Goal: Task Accomplishment & Management: Complete application form

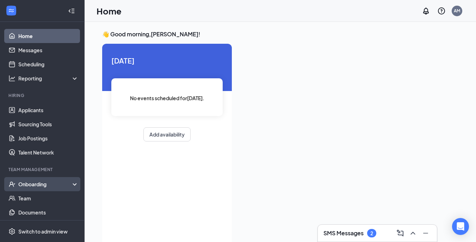
click at [31, 184] on div "Onboarding" at bounding box center [45, 184] width 54 height 7
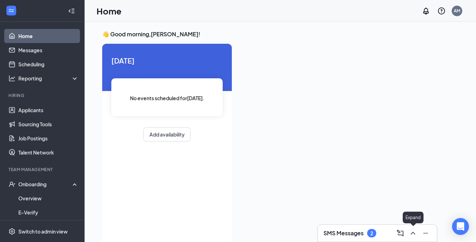
click at [410, 230] on icon "ChevronUp" at bounding box center [413, 233] width 8 height 8
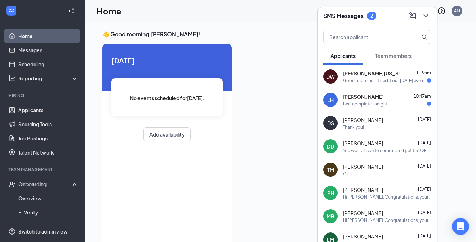
click at [374, 105] on div "I will complete tonight." at bounding box center [366, 104] width 46 height 6
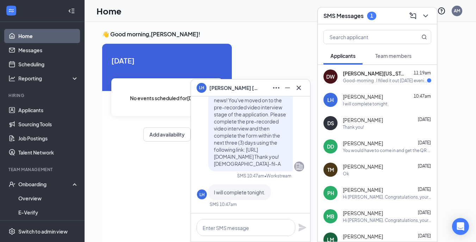
click at [380, 81] on div "Good-morning . I filled it out [DATE] evening ." at bounding box center [385, 81] width 84 height 6
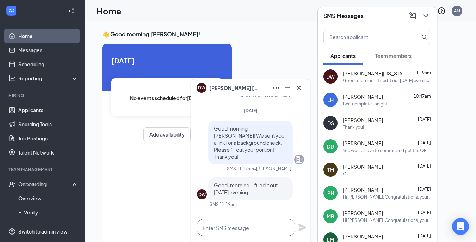
click at [236, 231] on textarea at bounding box center [246, 227] width 99 height 17
type textarea "Perfect!"
click at [302, 231] on icon "Plane" at bounding box center [302, 227] width 8 height 8
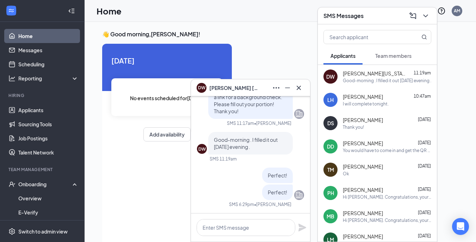
click at [296, 86] on icon "Cross" at bounding box center [299, 88] width 8 height 8
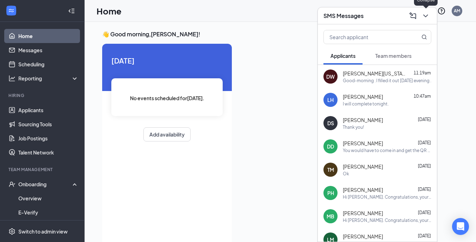
click at [426, 16] on icon "ChevronDown" at bounding box center [426, 15] width 5 height 3
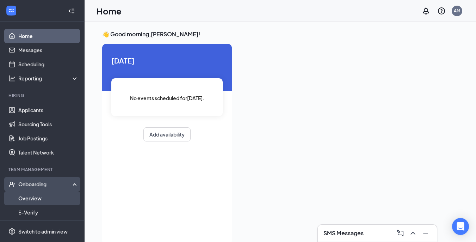
click at [35, 195] on link "Overview" at bounding box center [48, 198] width 60 height 14
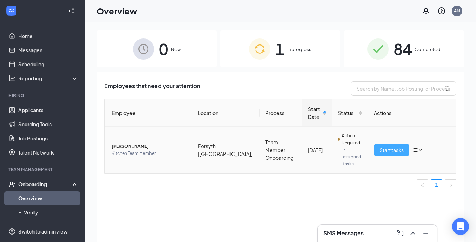
click at [392, 146] on span "Start tasks" at bounding box center [392, 150] width 24 height 8
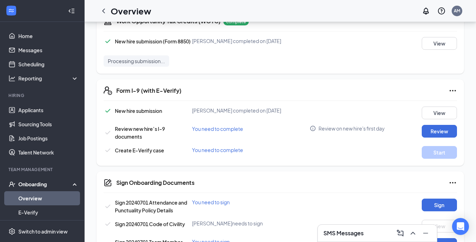
scroll to position [293, 0]
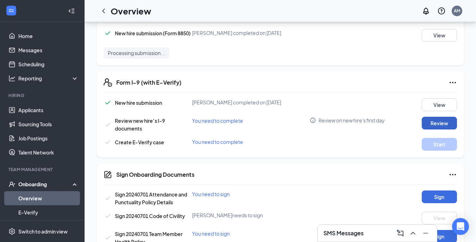
click at [443, 124] on button "Review" at bounding box center [439, 123] width 35 height 13
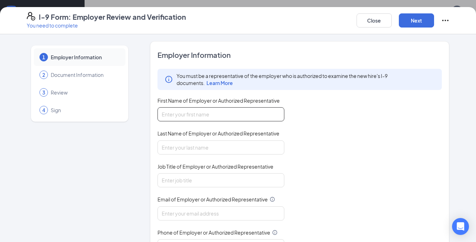
click at [189, 109] on input "First Name of Employer or Authorized Representative" at bounding box center [221, 114] width 127 height 14
type input "[PERSON_NAME]"
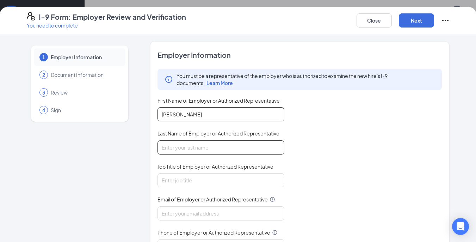
type input "[PERSON_NAME]"
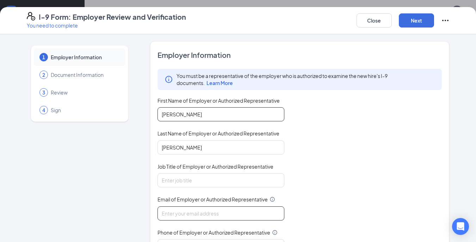
type input "[EMAIL_ADDRESS][DOMAIN_NAME]"
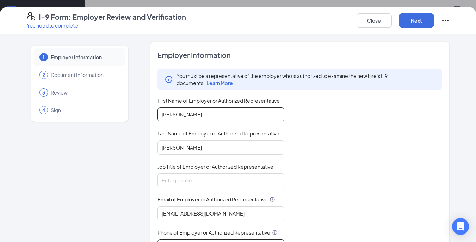
type input "4702168972"
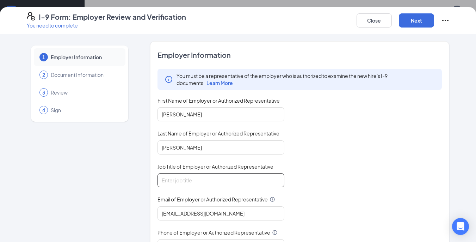
click at [206, 184] on input "Job Title of Employer or Authorized Representative" at bounding box center [221, 180] width 127 height 14
type input "Talent Manager"
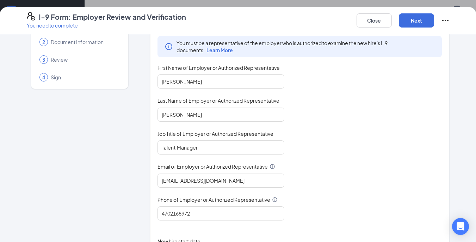
scroll to position [53, 0]
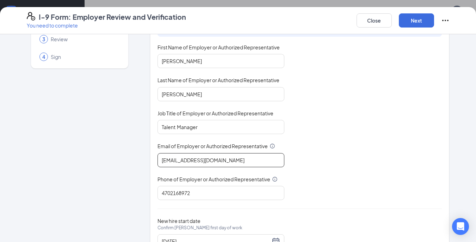
click at [240, 159] on input "[EMAIL_ADDRESS][DOMAIN_NAME]" at bounding box center [221, 160] width 127 height 14
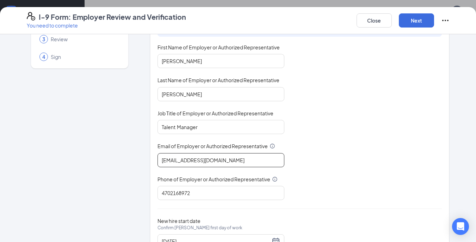
click at [240, 159] on input "[EMAIL_ADDRESS][DOMAIN_NAME]" at bounding box center [221, 160] width 127 height 14
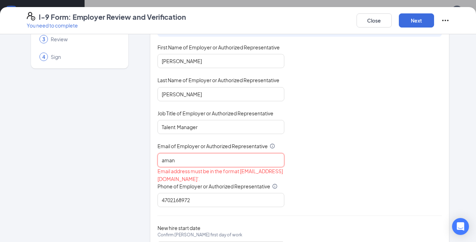
type input "[PERSON_NAME][EMAIL_ADDRESS][PERSON_NAME][DOMAIN_NAME]"
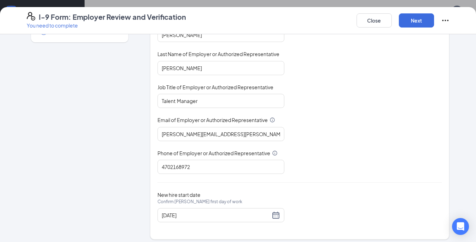
scroll to position [84, 0]
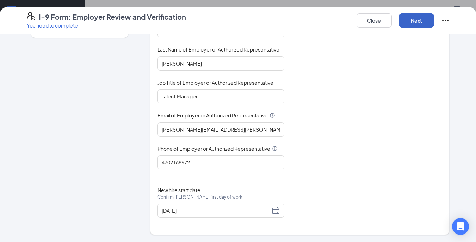
click at [422, 18] on button "Next" at bounding box center [416, 20] width 35 height 14
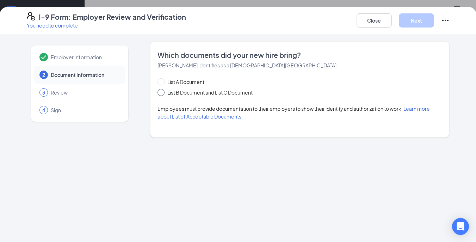
click at [161, 93] on input "List B Document and List C Document" at bounding box center [160, 91] width 5 height 5
radio input "true"
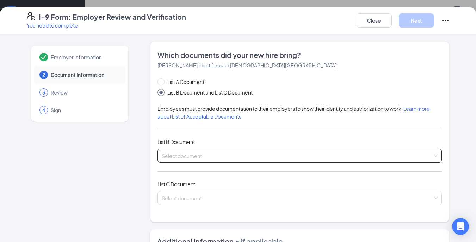
click at [196, 154] on input "search" at bounding box center [298, 154] width 272 height 11
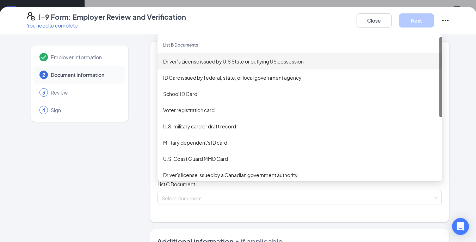
click at [242, 60] on div "Driver’s License issued by U.S State or outlying US possession" at bounding box center [300, 61] width 274 height 8
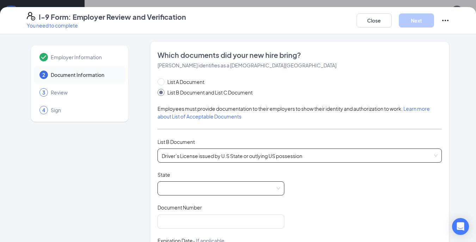
click at [216, 194] on span at bounding box center [221, 188] width 118 height 13
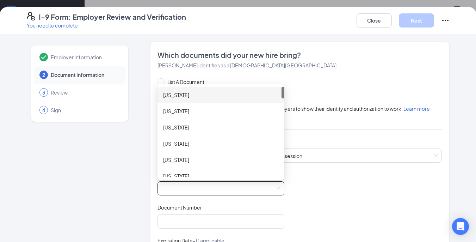
drag, startPoint x: 279, startPoint y: 93, endPoint x: 279, endPoint y: 116, distance: 22.6
click at [279, 116] on div "[US_STATE] [US_STATE] [US_STATE] [US_STATE] [US_STATE] [US_STATE] [US_STATE]" at bounding box center [221, 132] width 127 height 90
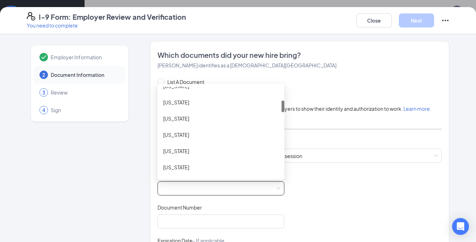
scroll to position [120, 0]
drag, startPoint x: 279, startPoint y: 94, endPoint x: 278, endPoint y: 109, distance: 15.5
click at [278, 109] on div "[US_STATE] [US_STATE] [US_STATE] [US_STATE] [US_STATE] [US_STATE] [US_STATE]" at bounding box center [221, 132] width 127 height 90
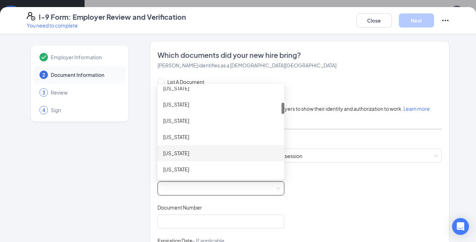
click at [223, 156] on div "[US_STATE]" at bounding box center [221, 153] width 116 height 8
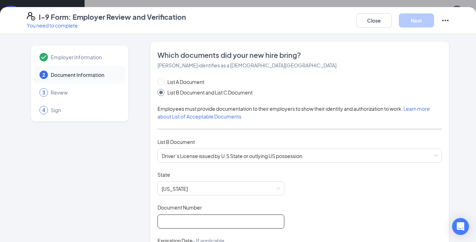
click at [205, 219] on input "Document Number" at bounding box center [221, 221] width 127 height 14
type input "071191389"
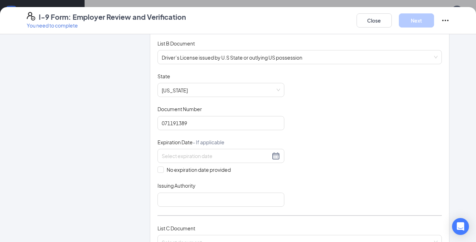
scroll to position [99, 0]
click at [275, 151] on div at bounding box center [221, 155] width 118 height 8
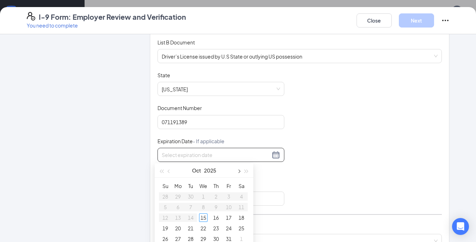
click at [238, 173] on button "button" at bounding box center [239, 170] width 8 height 14
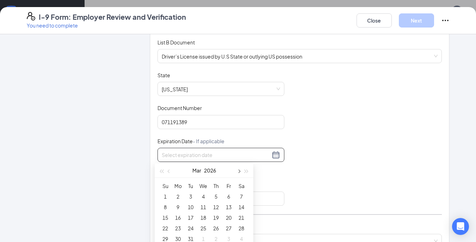
click at [238, 173] on button "button" at bounding box center [239, 170] width 8 height 14
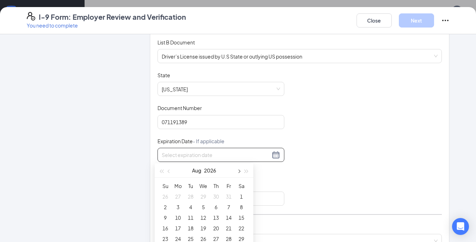
click at [238, 173] on button "button" at bounding box center [239, 170] width 8 height 14
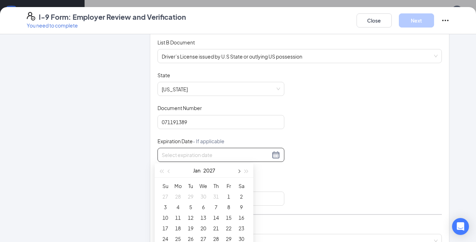
click at [238, 173] on button "button" at bounding box center [239, 170] width 8 height 14
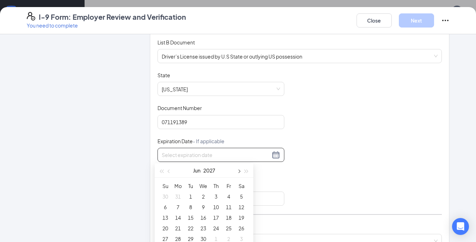
click at [238, 173] on button "button" at bounding box center [239, 170] width 8 height 14
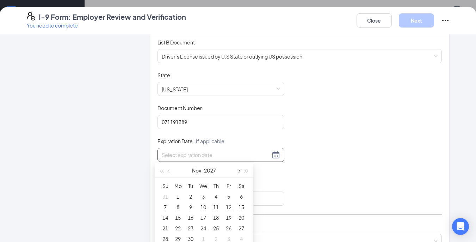
click at [238, 173] on button "button" at bounding box center [239, 170] width 8 height 14
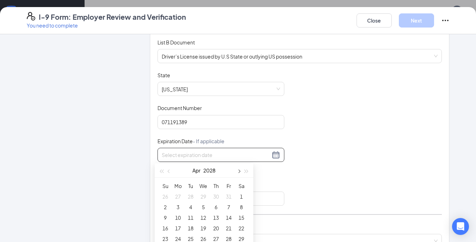
click at [238, 173] on button "button" at bounding box center [239, 170] width 8 height 14
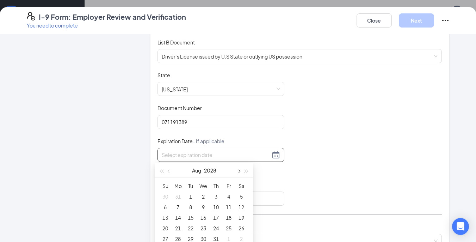
click at [238, 173] on button "button" at bounding box center [239, 170] width 8 height 14
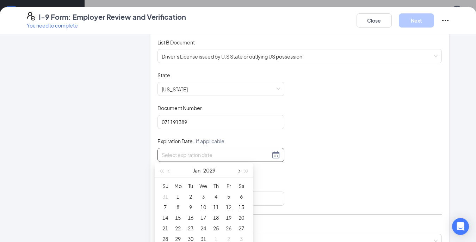
click at [238, 173] on button "button" at bounding box center [239, 170] width 8 height 14
click at [170, 172] on span "button" at bounding box center [170, 172] width 4 height 4
type input "[DATE]"
click at [243, 195] on div "3" at bounding box center [241, 196] width 8 height 8
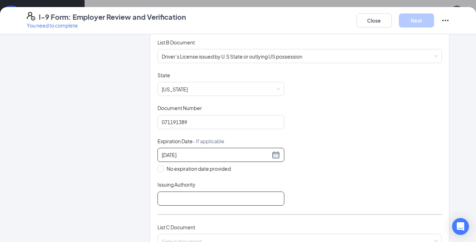
click at [243, 195] on input "Issuing Authority" at bounding box center [221, 198] width 127 height 14
type input "[US_STATE]"
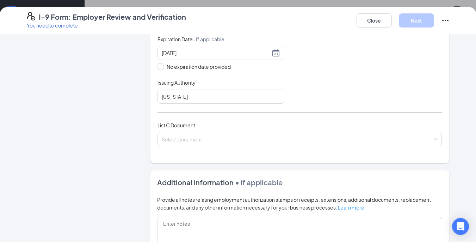
scroll to position [209, 0]
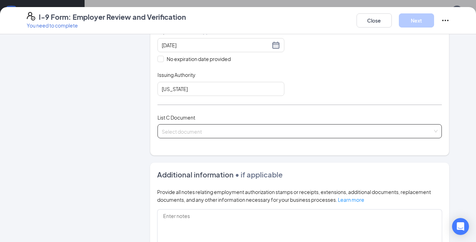
click at [232, 131] on input "search" at bounding box center [298, 129] width 272 height 11
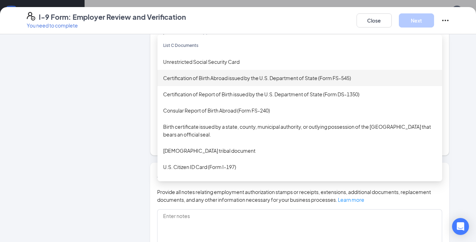
click at [266, 76] on div "Certification of Birth Abroad issued by the U.S. Department of State (Form FS-5…" at bounding box center [300, 78] width 274 height 8
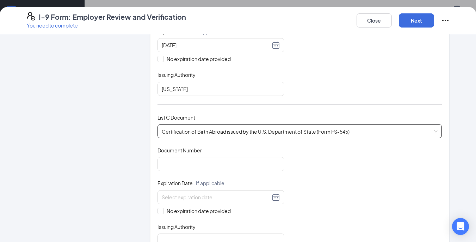
click at [270, 138] on div "List C Document Certification of Birth Abroad issued by the U.S. Department of …" at bounding box center [300, 130] width 285 height 33
click at [276, 130] on span "Certification of Birth Abroad issued by the U.S. Department of State (Form FS-5…" at bounding box center [300, 130] width 276 height 13
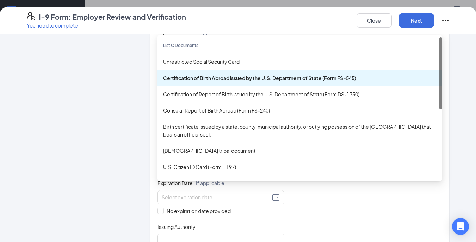
click at [276, 130] on div "List C Documents Unrestricted Social Security Card Certification of Birth Abroa…" at bounding box center [300, 122] width 285 height 170
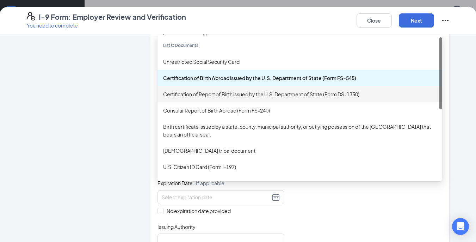
click at [258, 87] on div "Certification of Report of Birth issued by the U.S. Department of State (Form D…" at bounding box center [300, 94] width 285 height 16
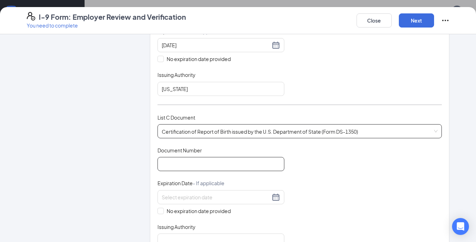
click at [203, 162] on input "Document Number" at bounding box center [221, 164] width 127 height 14
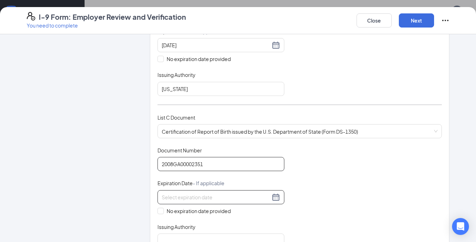
type input "2008GA00002351"
click at [268, 197] on div at bounding box center [221, 197] width 118 height 8
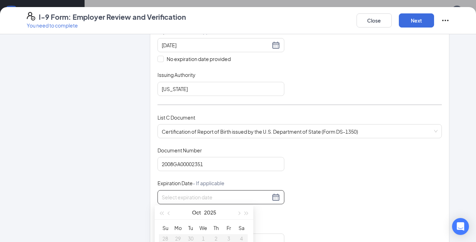
click at [384, 181] on div "Document Title Certification of Report of Birth issued by the U.S. Department o…" at bounding box center [300, 197] width 285 height 101
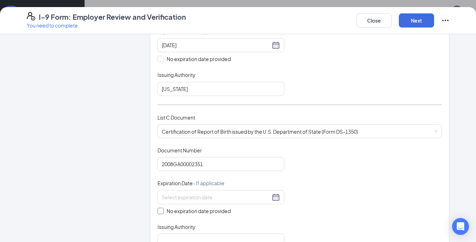
click at [159, 209] on input "No expiration date provided" at bounding box center [160, 210] width 5 height 5
checkbox input "true"
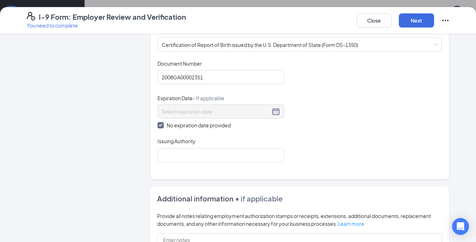
scroll to position [375, 0]
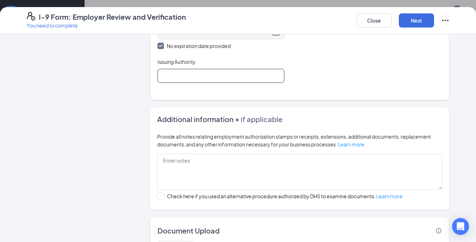
click at [237, 77] on input "Issuing Authority" at bounding box center [221, 76] width 127 height 14
type input "[GEOGRAPHIC_DATA]"
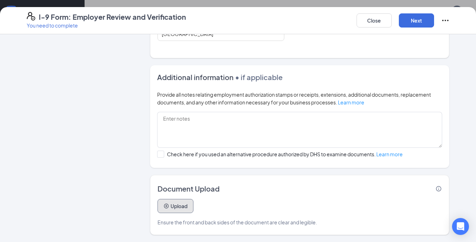
click at [167, 202] on button "Upload" at bounding box center [176, 206] width 36 height 14
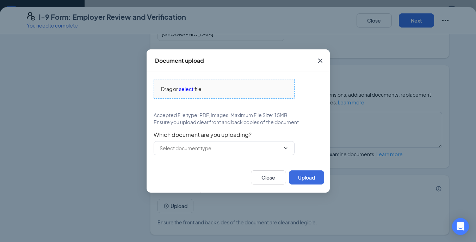
click at [187, 86] on span "select" at bounding box center [186, 89] width 14 height 8
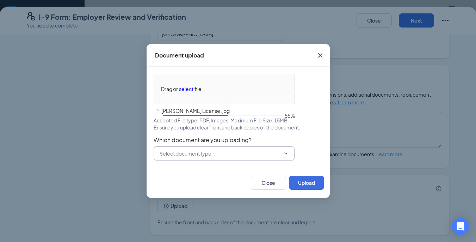
click at [274, 151] on input "text" at bounding box center [220, 154] width 121 height 8
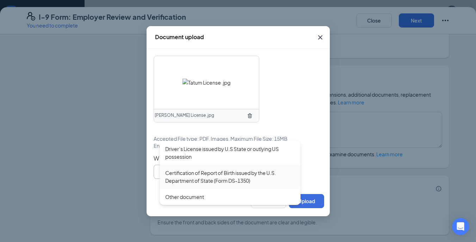
click at [247, 176] on div "Certification of Report of Birth issued by the U.S. Department of State (Form D…" at bounding box center [230, 177] width 130 height 16
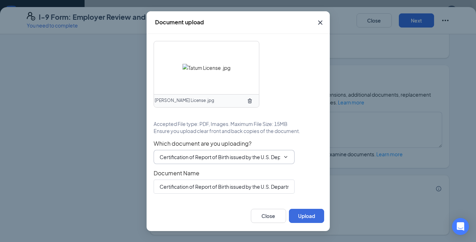
click at [251, 160] on input "Certification of Report of Birth issued by the U.S. Department of State (Form D…" at bounding box center [220, 157] width 121 height 8
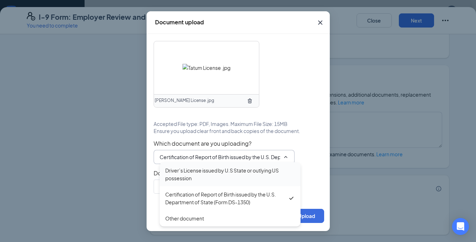
click at [246, 171] on div "Driver’s License issued by U.S State or outlying US possession" at bounding box center [230, 174] width 130 height 16
type input "Driver’s License issued by U.S State or outlying US possession"
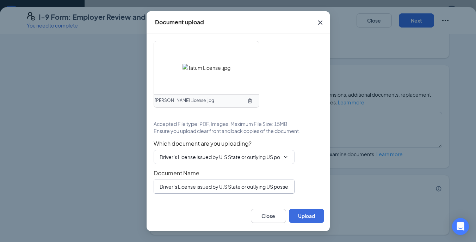
click at [249, 188] on input "Driver’s License issued by U.S State or outlying US possession" at bounding box center [224, 187] width 141 height 14
click at [291, 185] on input "Driver’s License issued by U.S State or outlying US possession" at bounding box center [224, 187] width 141 height 14
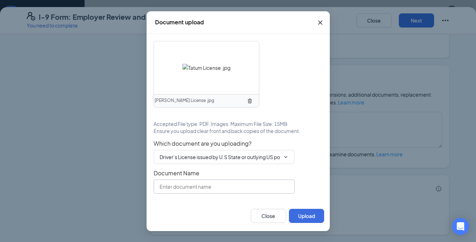
click at [291, 185] on input "text" at bounding box center [224, 187] width 141 height 14
click at [306, 212] on button "Upload" at bounding box center [306, 216] width 35 height 14
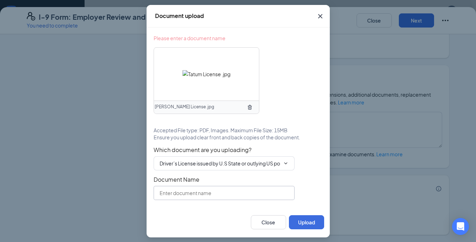
click at [245, 198] on input "text" at bounding box center [224, 193] width 141 height 14
type input "Driver's License"
click at [303, 224] on button "Upload" at bounding box center [306, 222] width 35 height 14
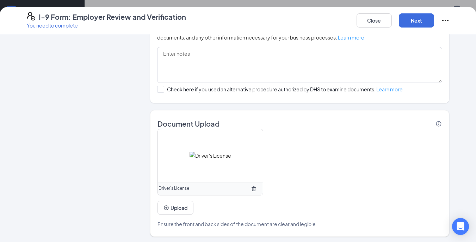
scroll to position [483, 0]
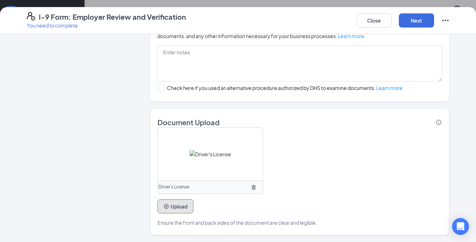
click at [174, 208] on button "Upload" at bounding box center [176, 206] width 36 height 14
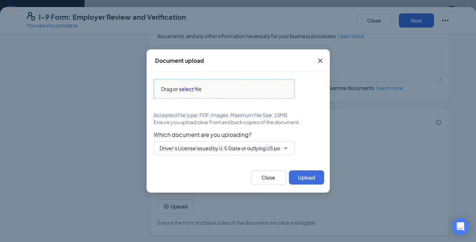
click at [238, 94] on span "Drag or select file" at bounding box center [224, 88] width 140 height 19
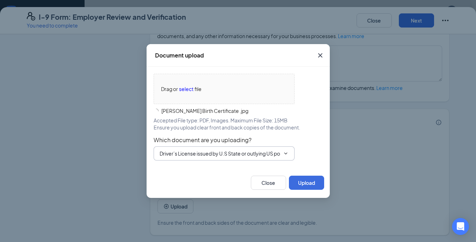
click at [287, 148] on span "Driver’s License issued by U.S State or outlying US possession Driver’s License…" at bounding box center [224, 153] width 141 height 14
click at [286, 151] on icon "ChevronDown" at bounding box center [286, 154] width 6 height 6
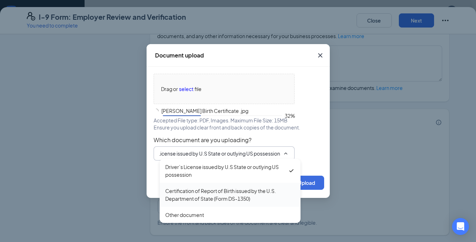
click at [252, 192] on div "Certification of Report of Birth issued by the U.S. Department of State (Form D…" at bounding box center [230, 195] width 130 height 16
type input "Certification of Report of Birth issued by the U.S. Department of State (Form D…"
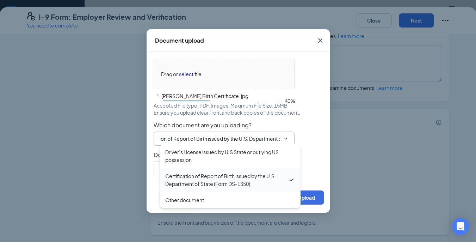
scroll to position [0, 0]
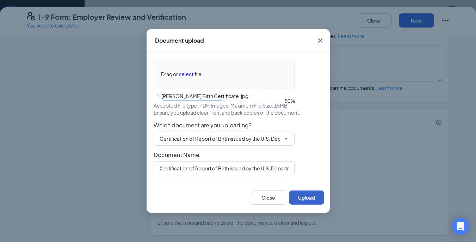
click at [311, 199] on button "Upload" at bounding box center [306, 197] width 35 height 14
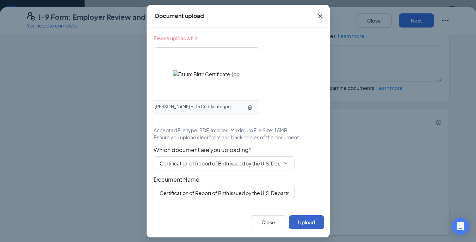
click at [308, 218] on button "Upload" at bounding box center [306, 222] width 35 height 14
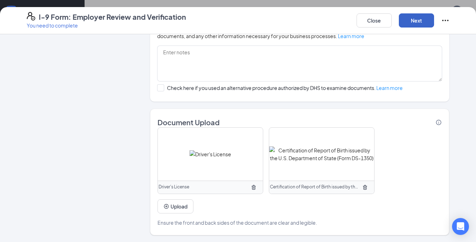
click at [415, 22] on button "Next" at bounding box center [416, 20] width 35 height 14
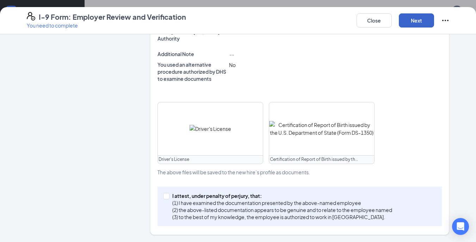
scroll to position [272, 0]
click at [163, 194] on input "I attest, under penalty of [PERSON_NAME], that: (1) I have examined the documen…" at bounding box center [165, 195] width 5 height 5
checkbox input "true"
click at [414, 21] on button "Next" at bounding box center [416, 20] width 35 height 14
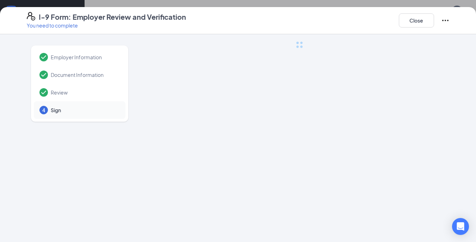
scroll to position [0, 0]
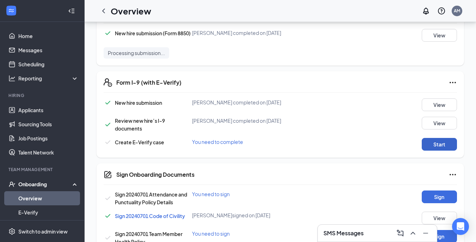
click at [431, 149] on button "Start" at bounding box center [439, 144] width 35 height 13
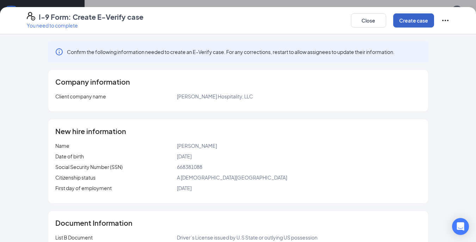
click at [405, 24] on button "Create case" at bounding box center [414, 20] width 41 height 14
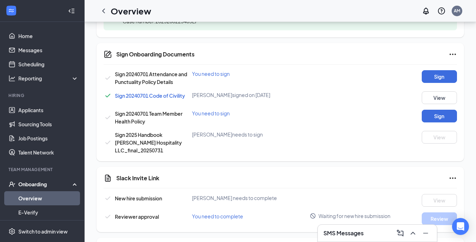
scroll to position [462, 0]
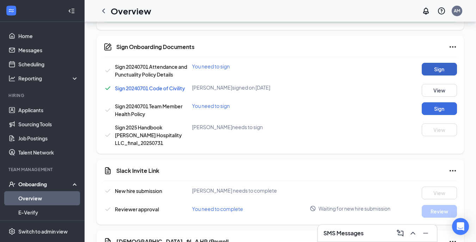
click at [429, 71] on button "Sign" at bounding box center [439, 69] width 35 height 13
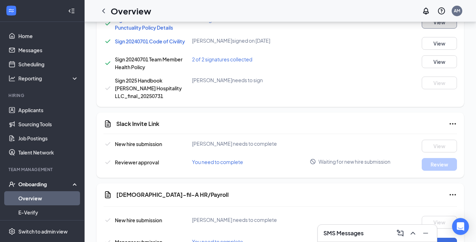
scroll to position [559, 0]
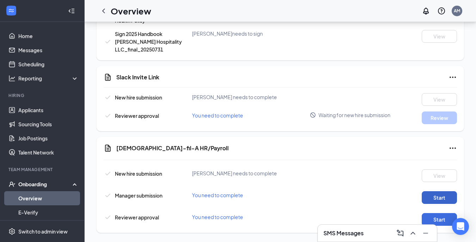
click at [447, 196] on button "Start" at bounding box center [439, 197] width 35 height 13
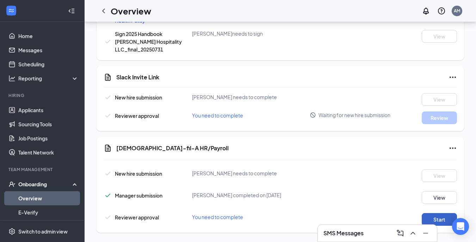
click at [436, 213] on button "Start" at bounding box center [439, 219] width 35 height 13
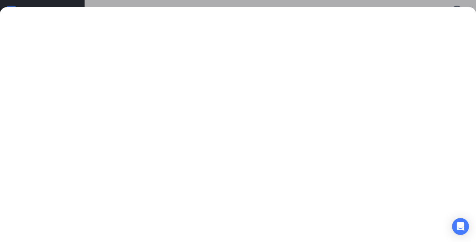
click at [358, 4] on div at bounding box center [238, 121] width 476 height 242
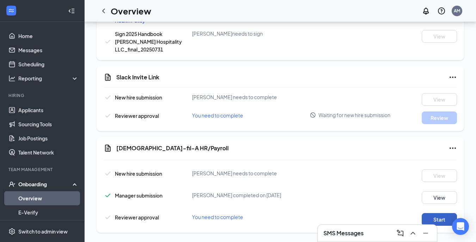
click at [431, 213] on button "Start" at bounding box center [439, 219] width 35 height 13
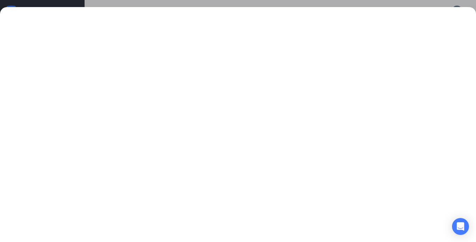
click at [380, 0] on div at bounding box center [238, 121] width 476 height 242
